Goal: Navigation & Orientation: Find specific page/section

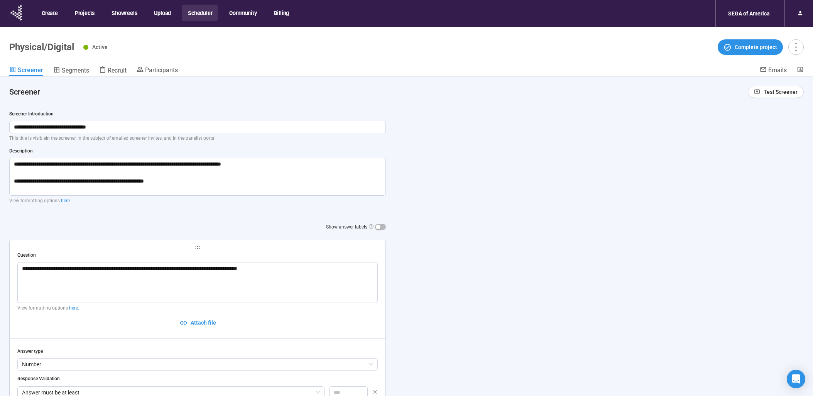
scroll to position [27, 0]
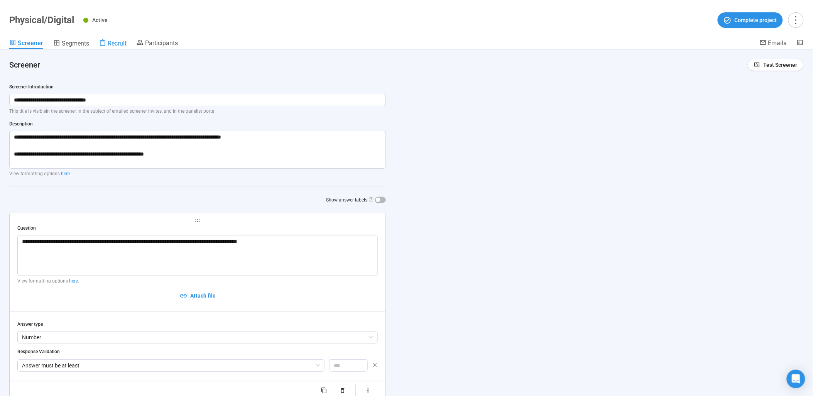
click at [124, 47] on div "Recruit" at bounding box center [112, 43] width 27 height 8
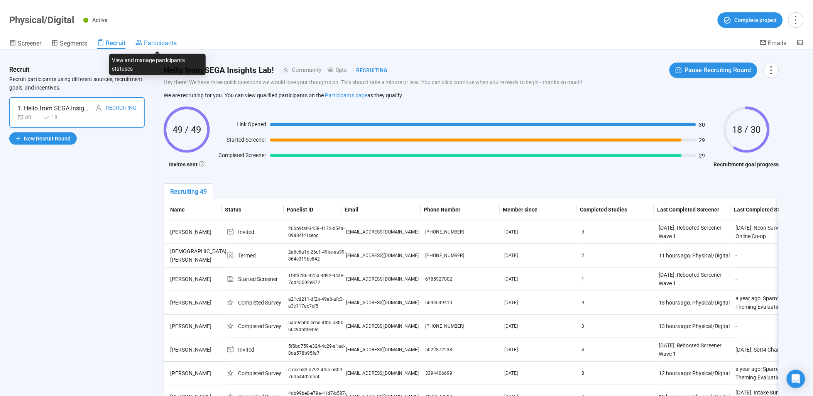
click at [155, 42] on span "Participants" at bounding box center [160, 42] width 33 height 7
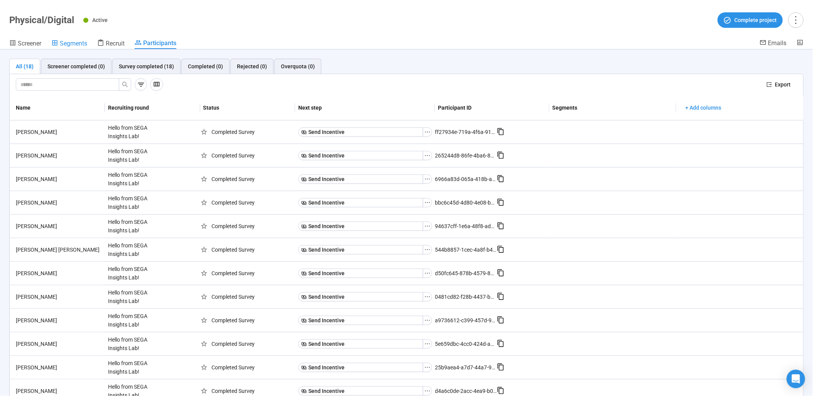
click at [68, 44] on span "Segments" at bounding box center [73, 43] width 27 height 7
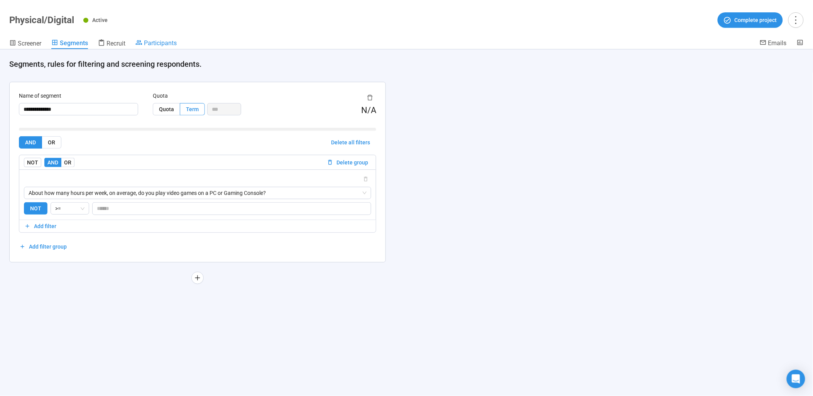
click at [149, 43] on span "Participants" at bounding box center [160, 42] width 33 height 7
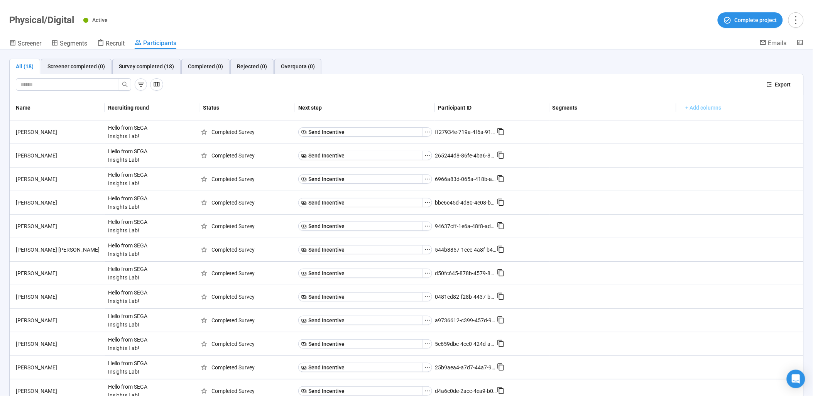
click at [686, 111] on span "+ Add columns" at bounding box center [704, 107] width 36 height 8
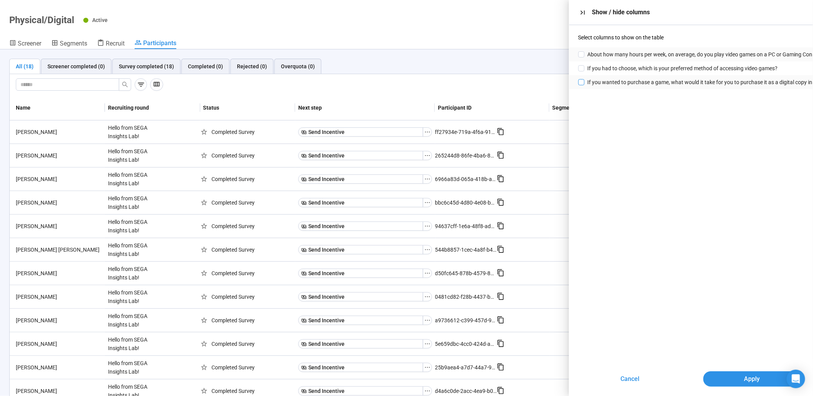
click at [583, 80] on span at bounding box center [581, 82] width 6 height 6
click at [744, 376] on span "Apply" at bounding box center [752, 379] width 16 height 10
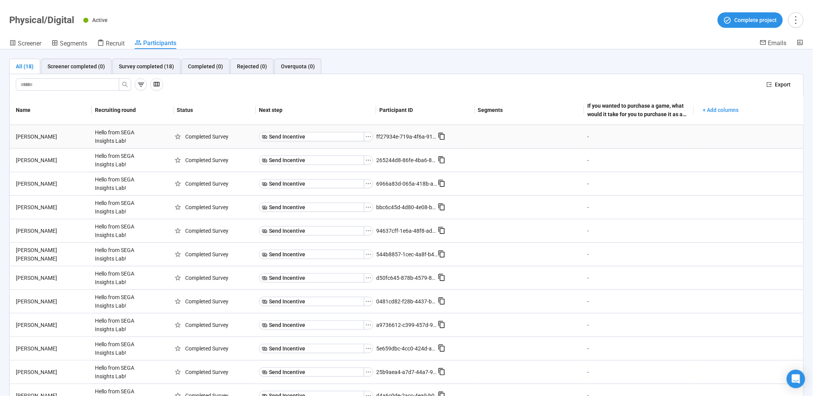
click at [585, 137] on div "-" at bounding box center [614, 136] width 58 height 15
click at [34, 134] on div "[PERSON_NAME]" at bounding box center [52, 136] width 79 height 8
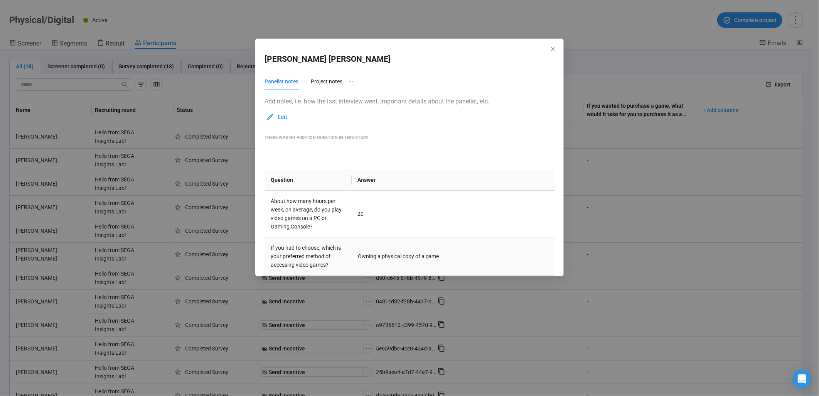
scroll to position [79, 0]
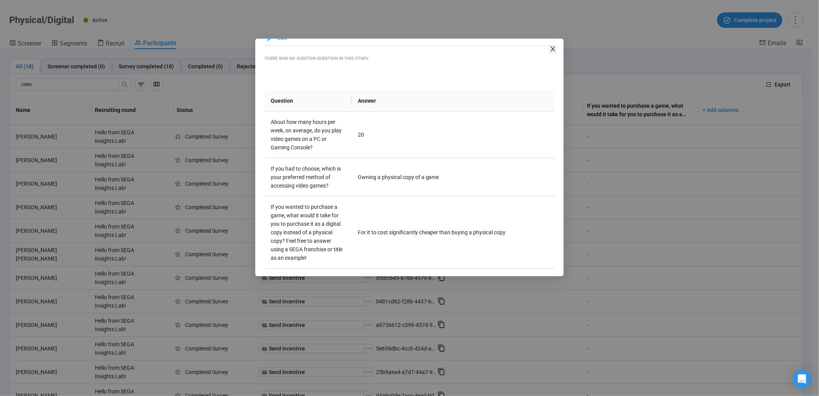
click at [553, 52] on span "Close" at bounding box center [553, 49] width 8 height 8
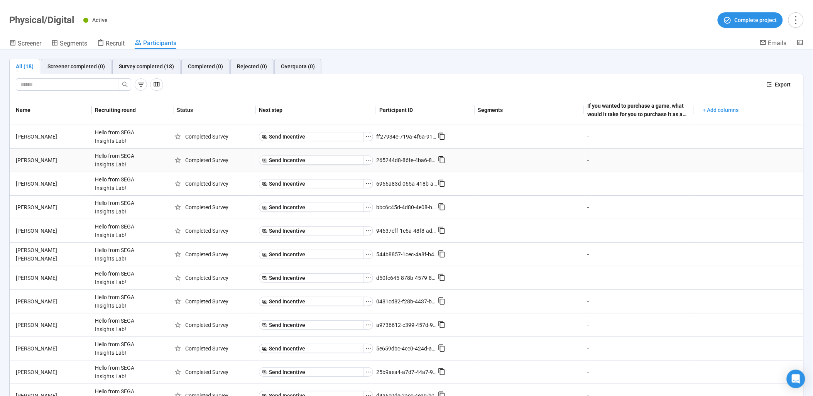
click at [26, 171] on td "[PERSON_NAME]" at bounding box center [51, 161] width 82 height 24
click at [32, 164] on div "[PERSON_NAME]" at bounding box center [52, 160] width 79 height 8
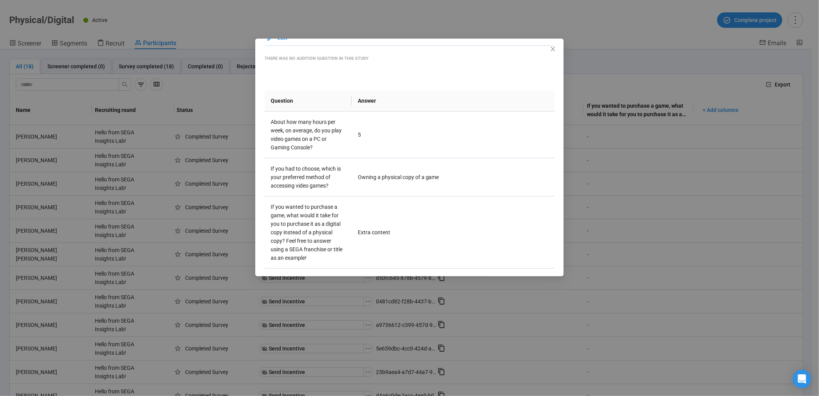
click at [175, 174] on div "[PERSON_NAME] Panelist notes Project notes Add notes, i.e. how the last intervi…" at bounding box center [409, 198] width 819 height 396
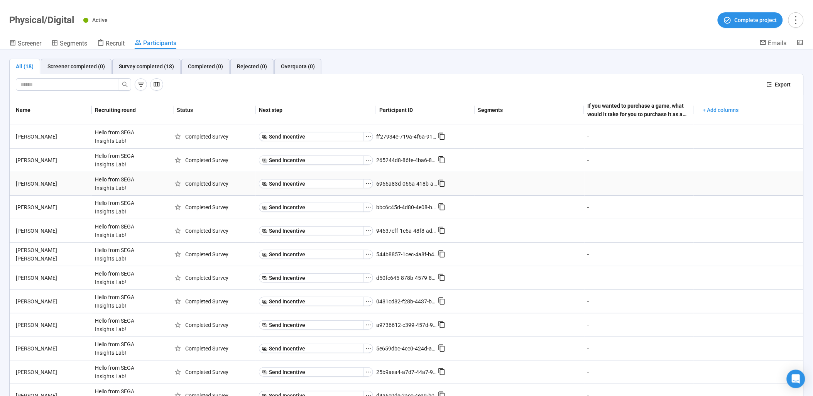
click at [35, 186] on div "[PERSON_NAME]" at bounding box center [52, 183] width 79 height 8
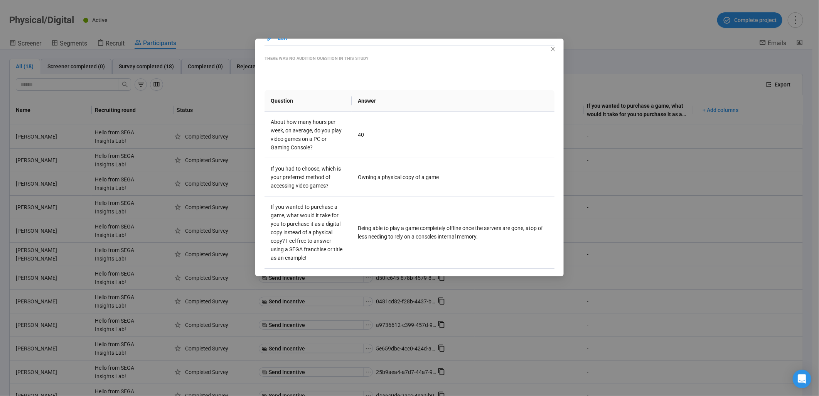
click at [108, 180] on div "[PERSON_NAME] Panelist notes Project notes Add notes, i.e. how the last intervi…" at bounding box center [409, 198] width 819 height 396
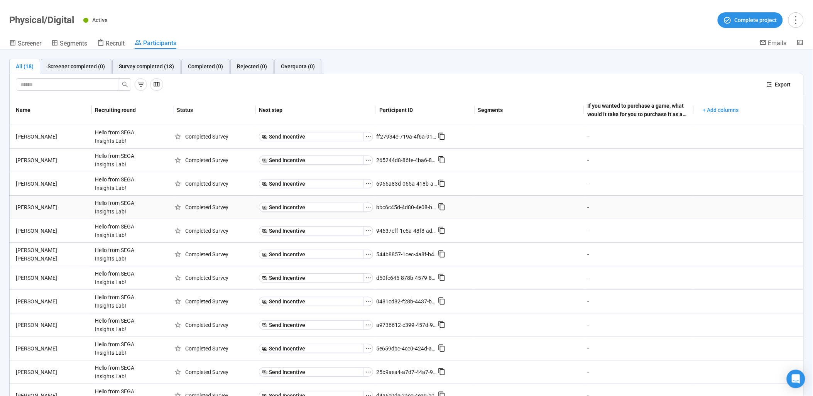
click at [44, 206] on div "[PERSON_NAME]" at bounding box center [52, 207] width 79 height 8
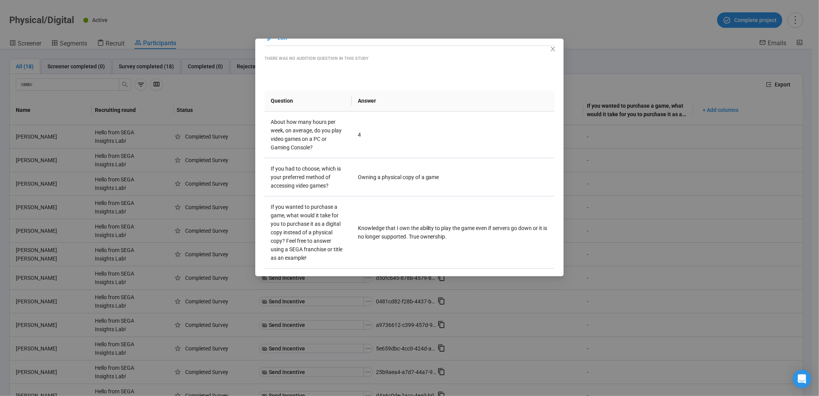
click at [115, 233] on div "[PERSON_NAME] Panelist notes Project notes Add notes, i.e. how the last intervi…" at bounding box center [409, 198] width 819 height 396
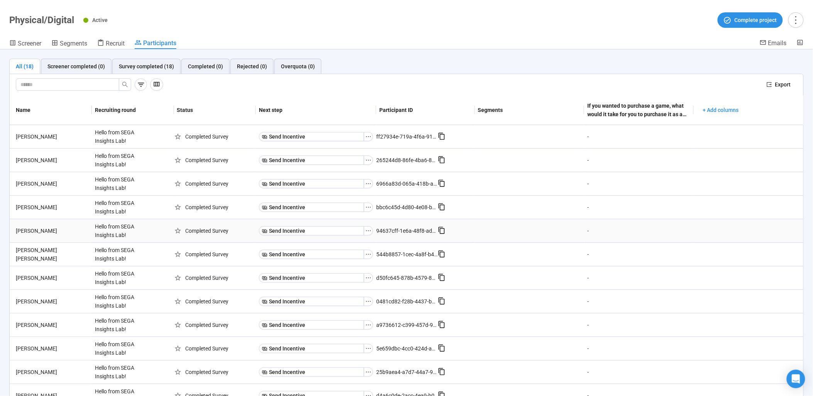
click at [43, 227] on div "[PERSON_NAME]" at bounding box center [52, 230] width 79 height 8
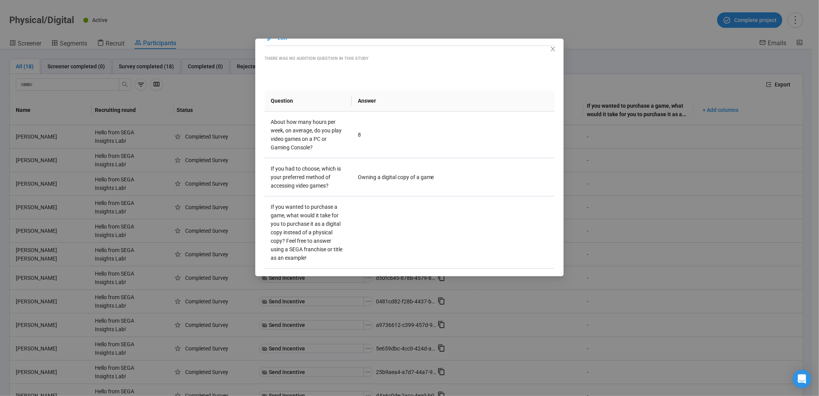
click at [144, 241] on div "[PERSON_NAME] Panelist notes Project notes Add notes, i.e. how the last intervi…" at bounding box center [409, 198] width 819 height 396
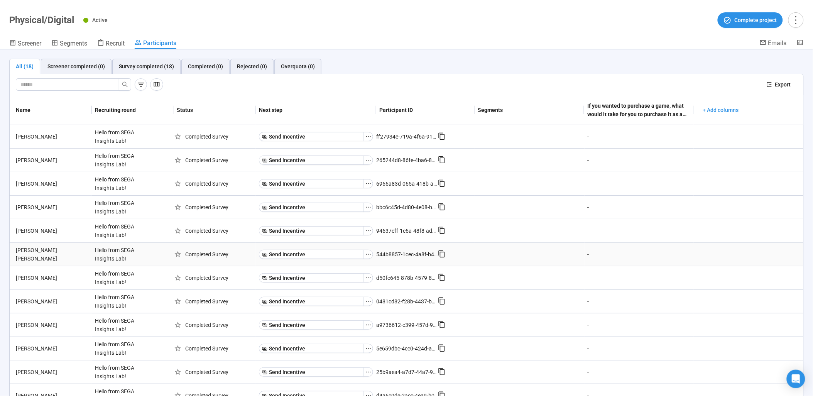
click at [53, 255] on div "[PERSON_NAME] [PERSON_NAME]" at bounding box center [52, 254] width 79 height 17
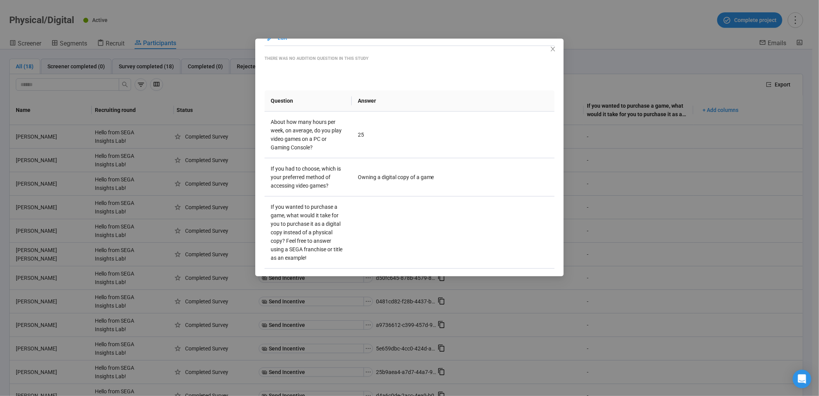
click at [98, 252] on div "[PERSON_NAME] [PERSON_NAME] Panelist notes Project notes Add notes, i.e. how th…" at bounding box center [409, 198] width 819 height 396
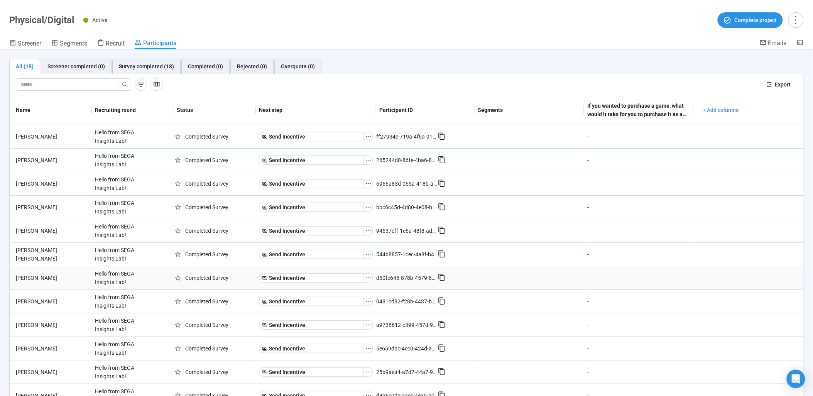
drag, startPoint x: 31, startPoint y: 268, endPoint x: 30, endPoint y: 275, distance: 7.0
click at [31, 267] on td "[PERSON_NAME]" at bounding box center [51, 278] width 82 height 24
click at [31, 275] on div "[PERSON_NAME]" at bounding box center [52, 278] width 79 height 8
click at [22, 276] on div "[PERSON_NAME]" at bounding box center [52, 278] width 79 height 8
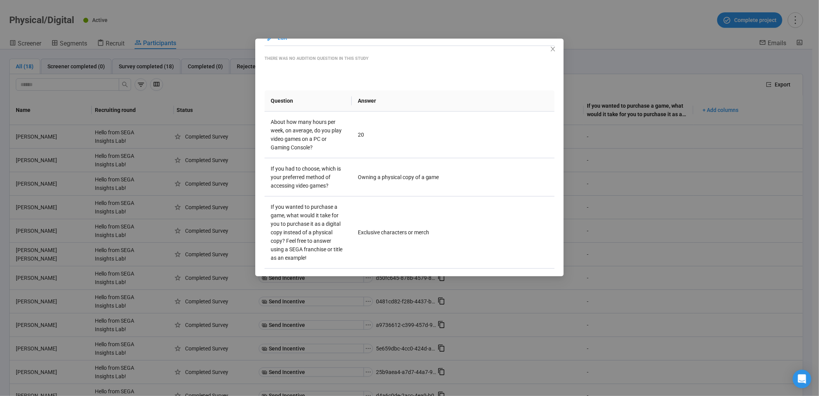
click at [85, 189] on div "[PERSON_NAME] Panelist notes Project notes Add notes, i.e. how the last intervi…" at bounding box center [409, 198] width 819 height 396
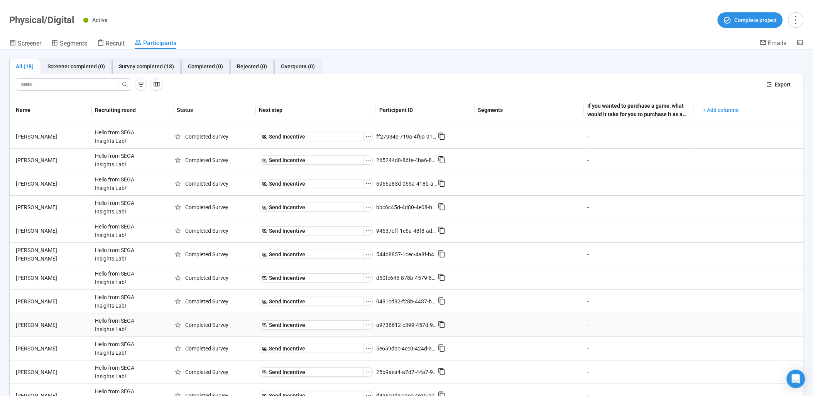
click at [51, 323] on div "[PERSON_NAME]" at bounding box center [52, 325] width 79 height 8
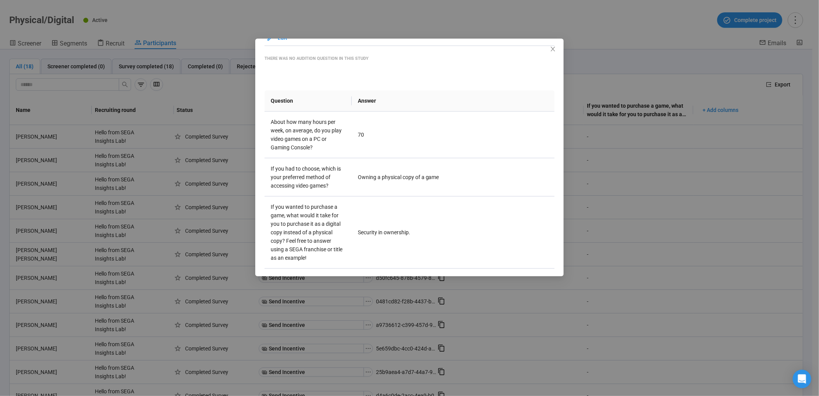
click at [194, 233] on div "[PERSON_NAME] Panelist notes Project notes Add notes, i.e. how the last intervi…" at bounding box center [409, 198] width 819 height 396
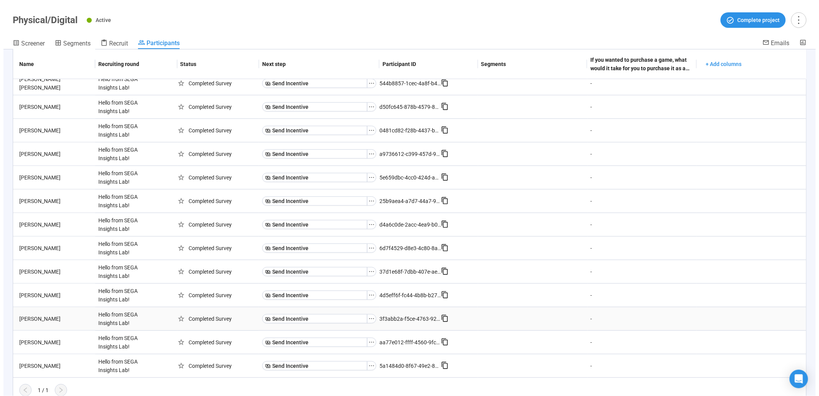
scroll to position [171, 0]
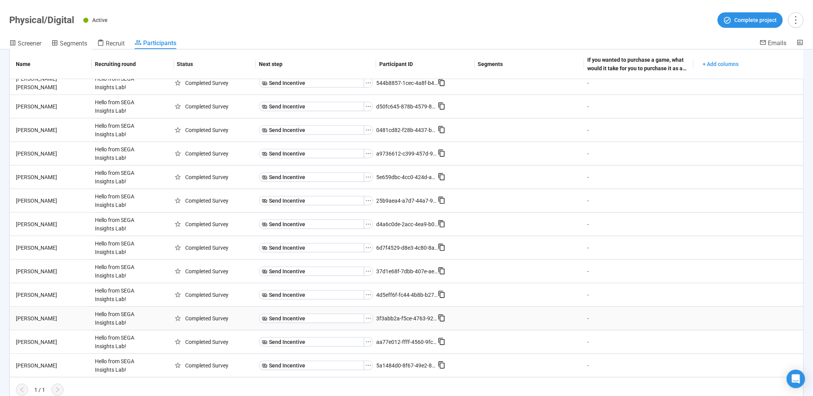
click at [33, 316] on div "[PERSON_NAME]" at bounding box center [52, 318] width 79 height 8
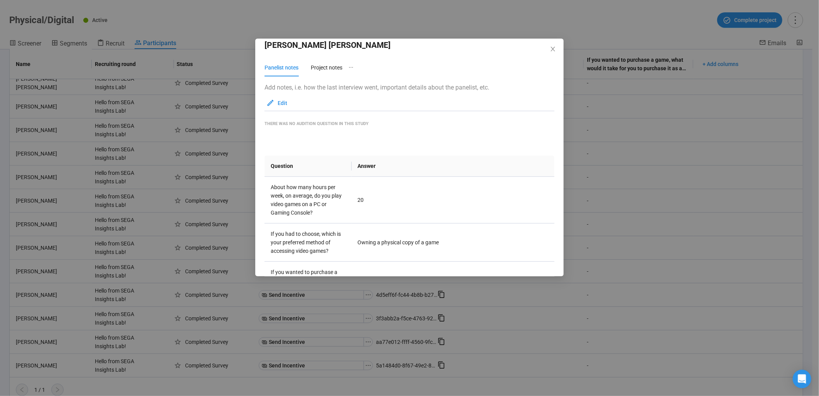
scroll to position [0, 0]
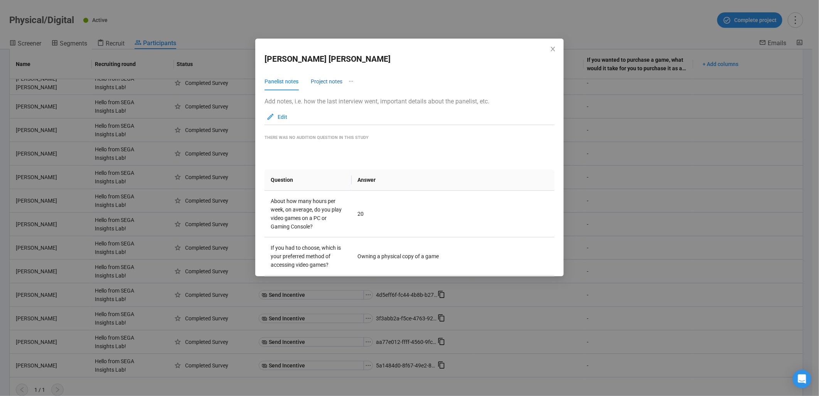
click at [325, 79] on div "Project notes" at bounding box center [327, 81] width 32 height 8
click at [285, 84] on div "Panelist notes" at bounding box center [282, 81] width 34 height 8
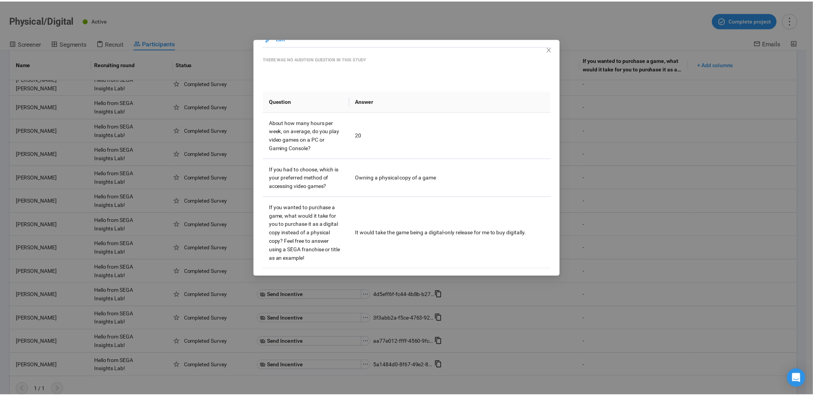
scroll to position [79, 0]
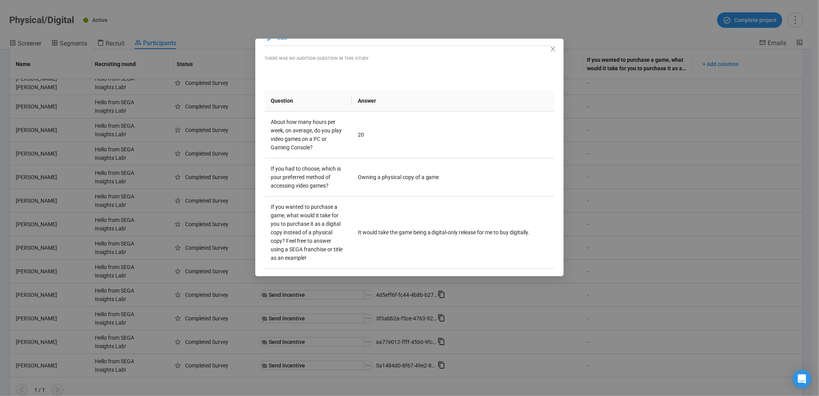
click at [225, 245] on div "[PERSON_NAME] Panelist notes Project notes Add notes, i.e. how the last intervi…" at bounding box center [409, 198] width 819 height 396
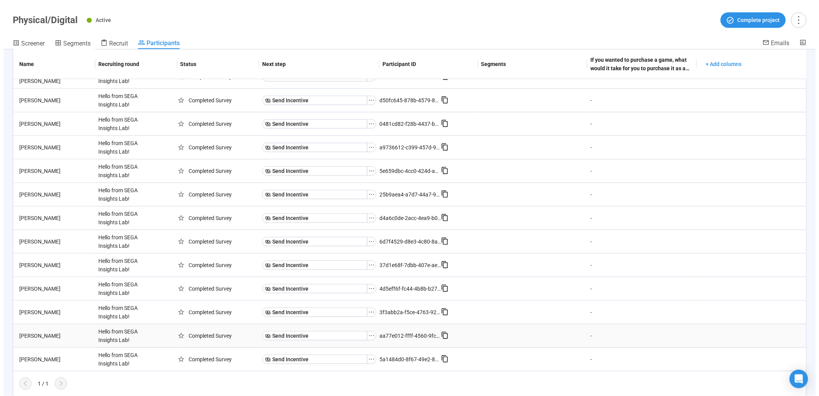
scroll to position [178, 0]
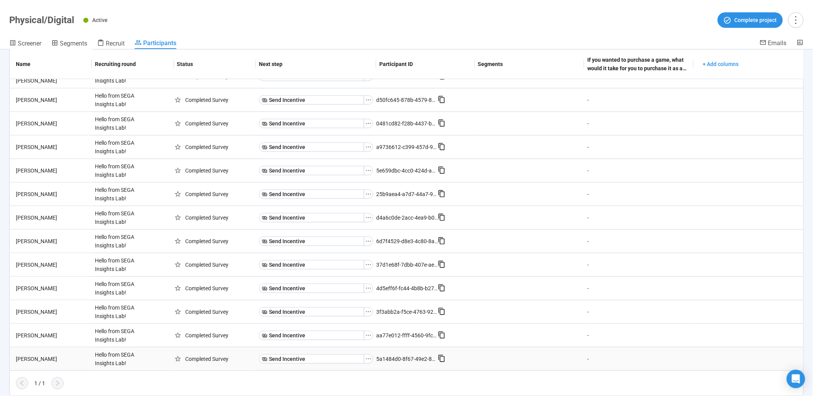
click at [33, 360] on div "[PERSON_NAME]" at bounding box center [52, 359] width 79 height 8
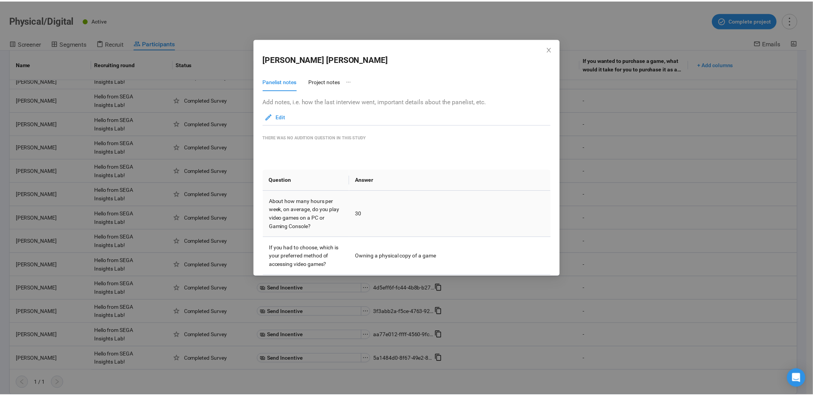
scroll to position [79, 0]
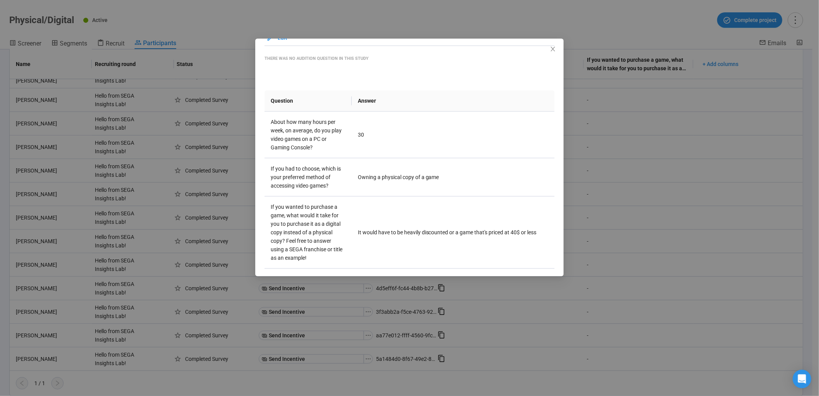
click at [164, 234] on div "[PERSON_NAME] Panelist notes Project notes Add notes, i.e. how the last intervi…" at bounding box center [409, 198] width 819 height 396
